Goal: Participate in discussion

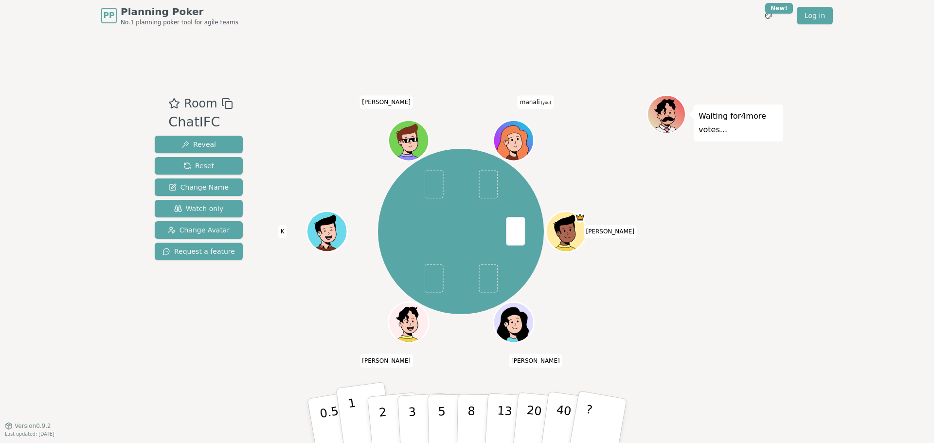
click at [345, 413] on button "1" at bounding box center [365, 421] width 58 height 79
click at [245, 352] on div "Room ChatIFC Reveal Reset Change Name Watch only Change Avatar Request a featur…" at bounding box center [467, 229] width 633 height 268
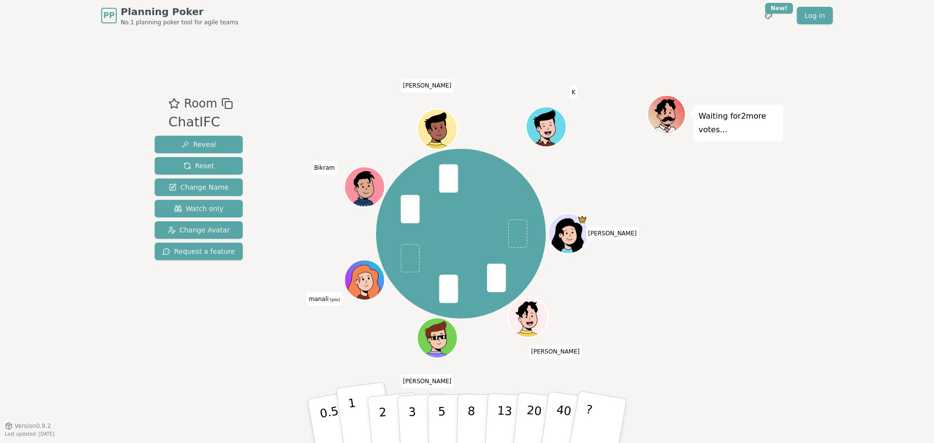
click at [357, 420] on button "1" at bounding box center [365, 421] width 58 height 79
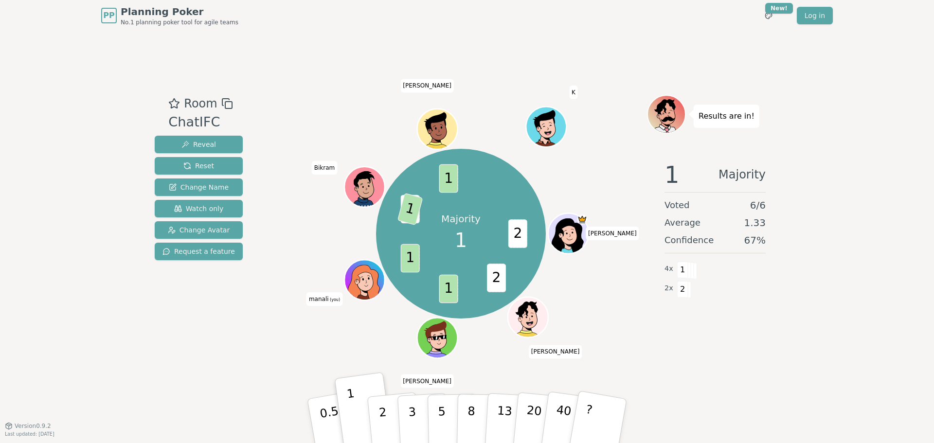
click at [231, 306] on div "Room ChatIFC Reveal Reset Change Name Watch only Change Avatar Request a feature" at bounding box center [199, 229] width 96 height 268
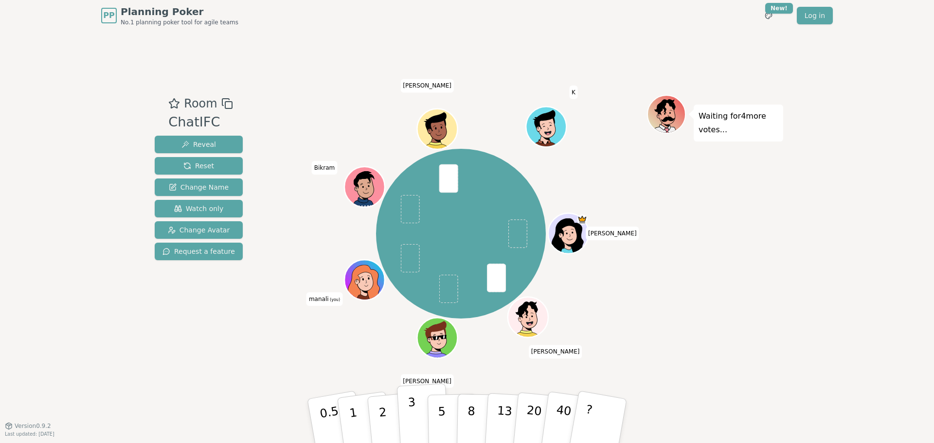
click at [413, 425] on p "3" at bounding box center [413, 422] width 11 height 53
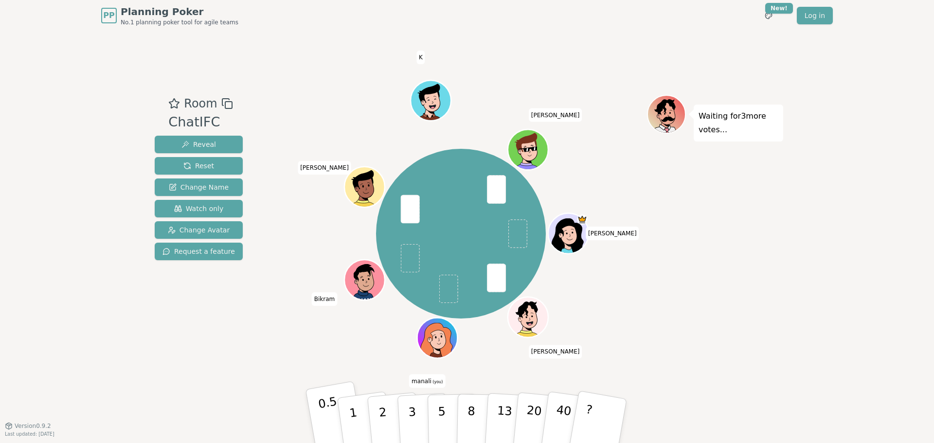
click at [331, 417] on p "0.5" at bounding box center [330, 422] width 27 height 55
click at [348, 421] on button "1" at bounding box center [365, 421] width 58 height 79
click at [361, 421] on button "1" at bounding box center [365, 421] width 58 height 79
click at [360, 421] on button "1" at bounding box center [365, 421] width 58 height 79
